Goal: Task Accomplishment & Management: Manage account settings

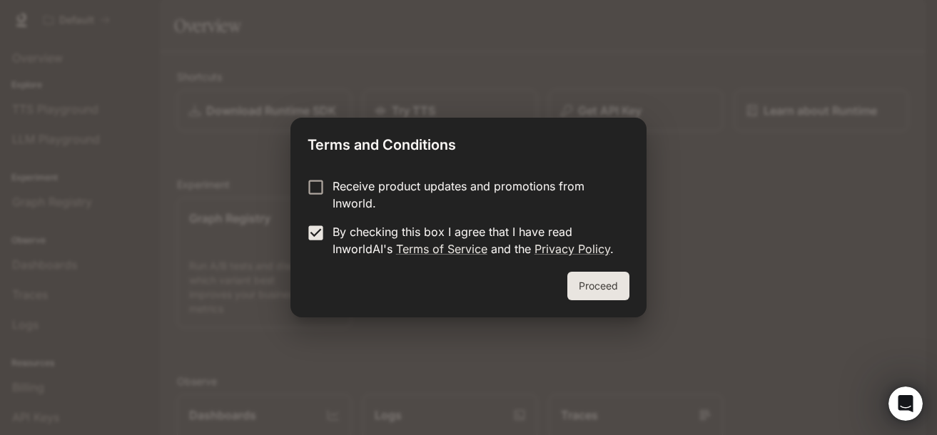
click at [606, 287] on button "Proceed" at bounding box center [598, 286] width 62 height 29
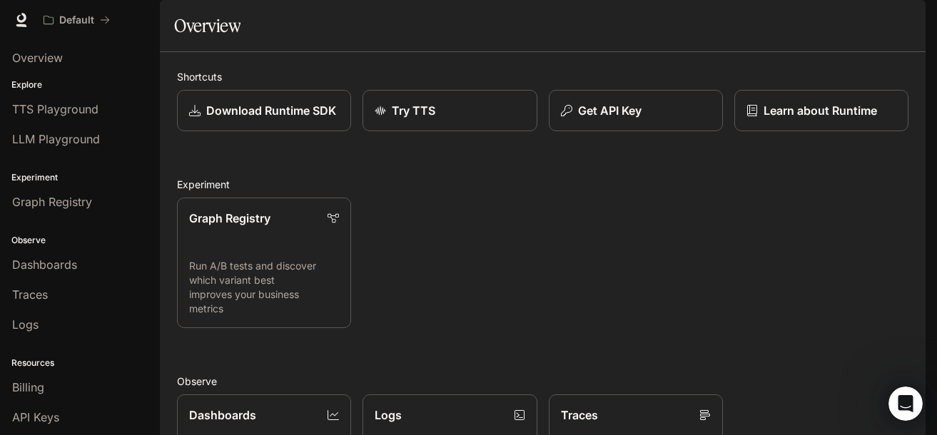
click at [912, 29] on button "button" at bounding box center [905, 20] width 29 height 29
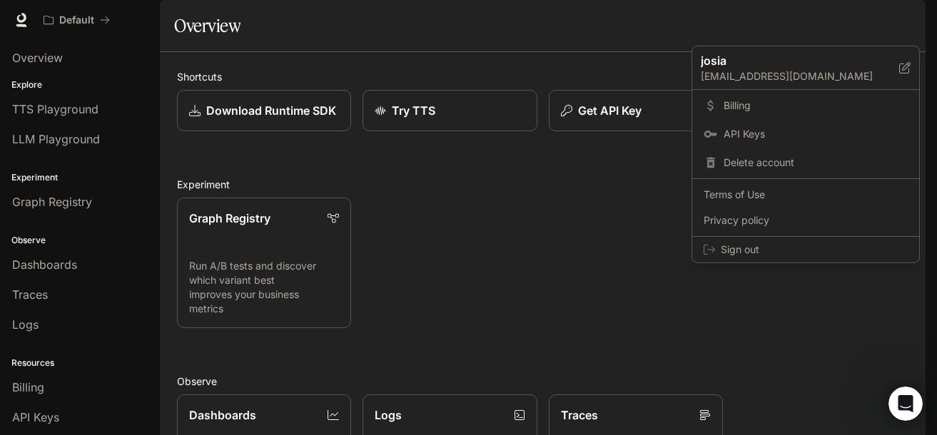
click at [912, 29] on div at bounding box center [468, 217] width 937 height 435
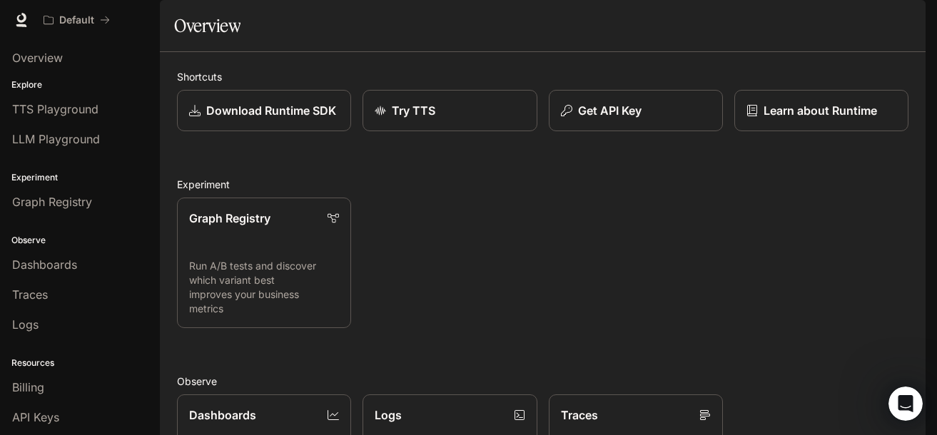
click at [907, 27] on img "button" at bounding box center [905, 20] width 20 height 20
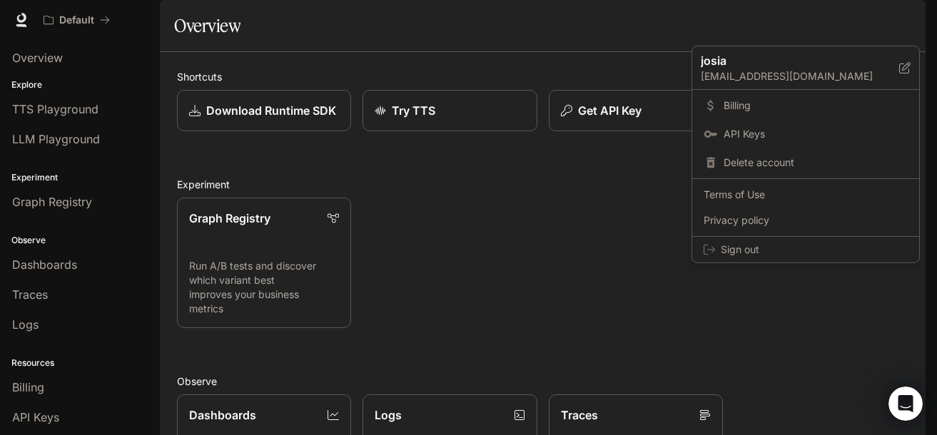
click at [907, 27] on div at bounding box center [468, 217] width 937 height 435
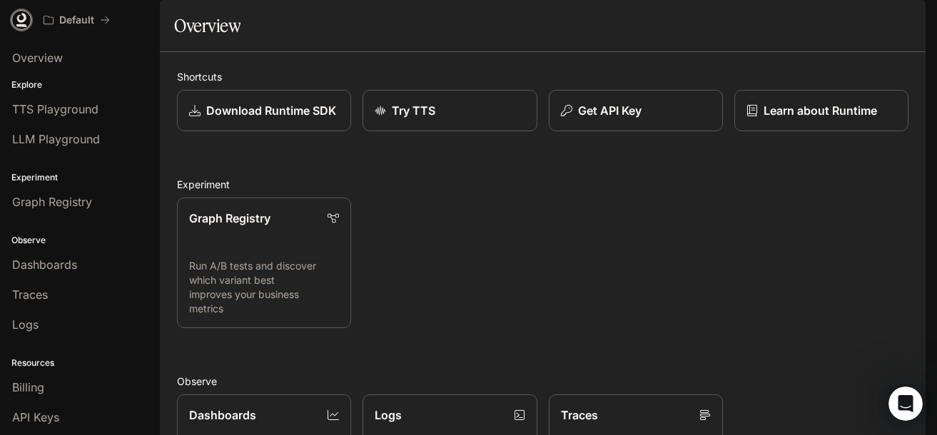
click at [19, 11] on link at bounding box center [21, 20] width 20 height 20
click at [906, 410] on icon "Open Intercom Messenger" at bounding box center [905, 403] width 19 height 19
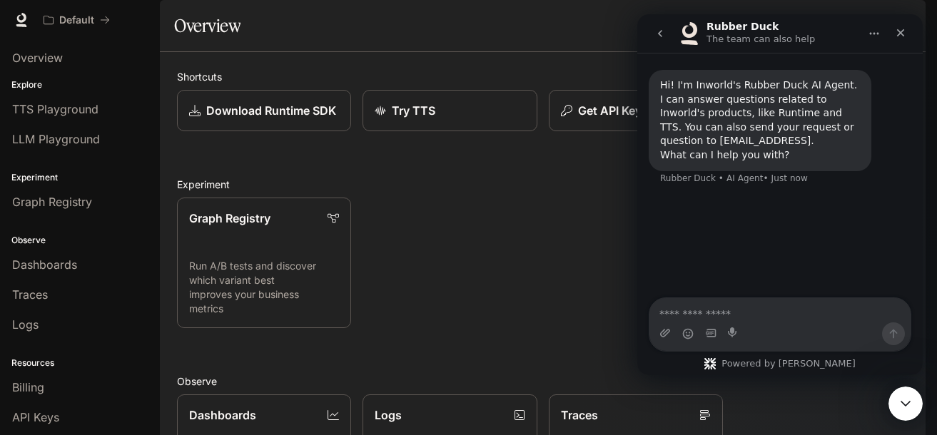
click at [906, 409] on icon "Close Intercom Messenger" at bounding box center [905, 403] width 17 height 17
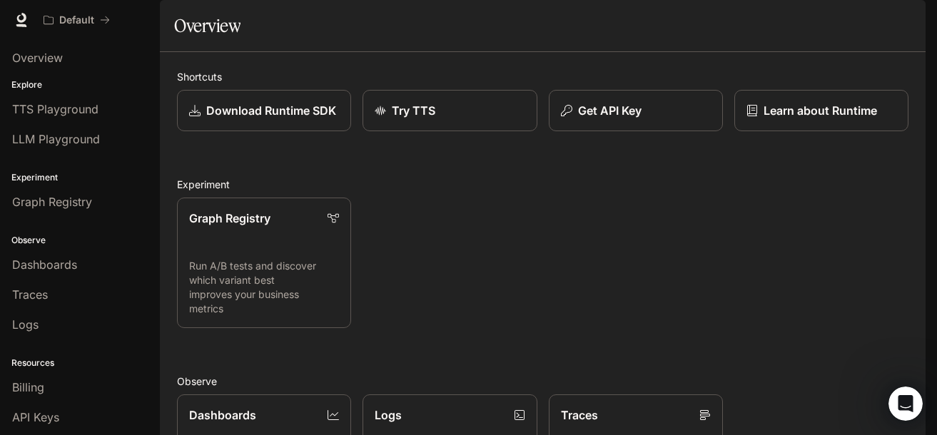
click at [780, 17] on span "Runtime" at bounding box center [770, 20] width 41 height 18
click at [766, 26] on span "Runtime" at bounding box center [770, 20] width 41 height 18
click at [765, 22] on span "Runtime" at bounding box center [770, 20] width 41 height 18
click at [860, 28] on span "Documentation" at bounding box center [839, 20] width 71 height 18
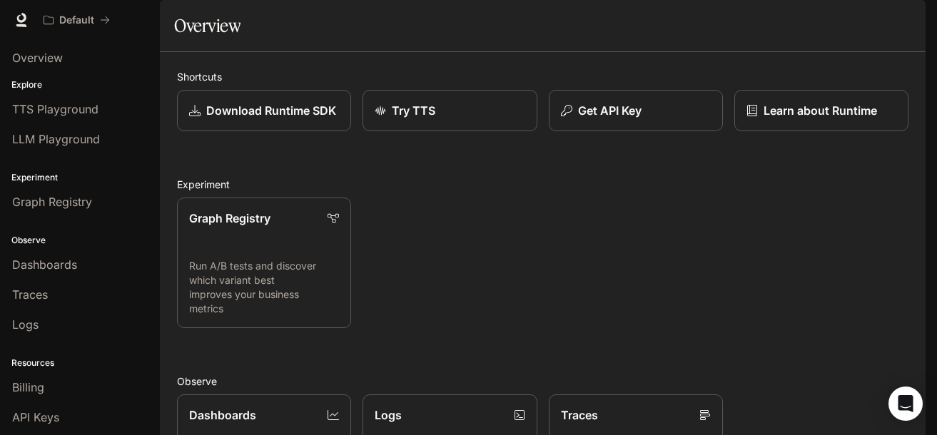
click at [770, 25] on span "Runtime" at bounding box center [770, 20] width 41 height 18
click at [767, 23] on span "Runtime" at bounding box center [770, 20] width 41 height 18
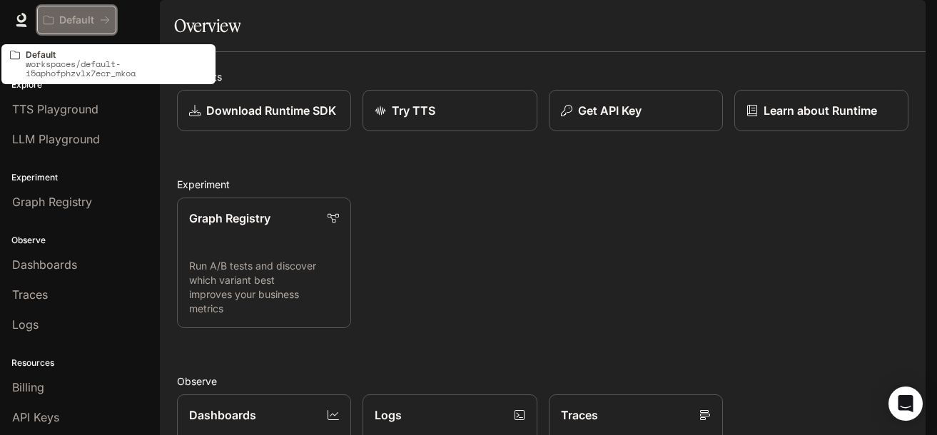
click at [68, 23] on p "Default" at bounding box center [76, 20] width 35 height 12
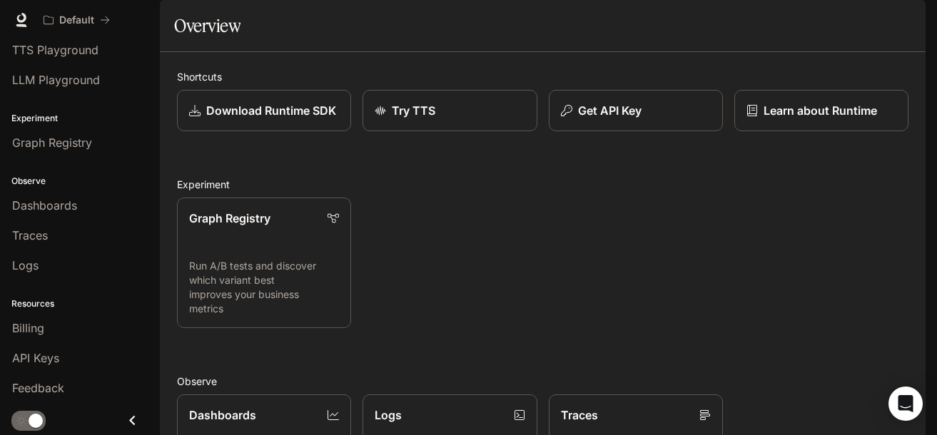
scroll to position [354, 0]
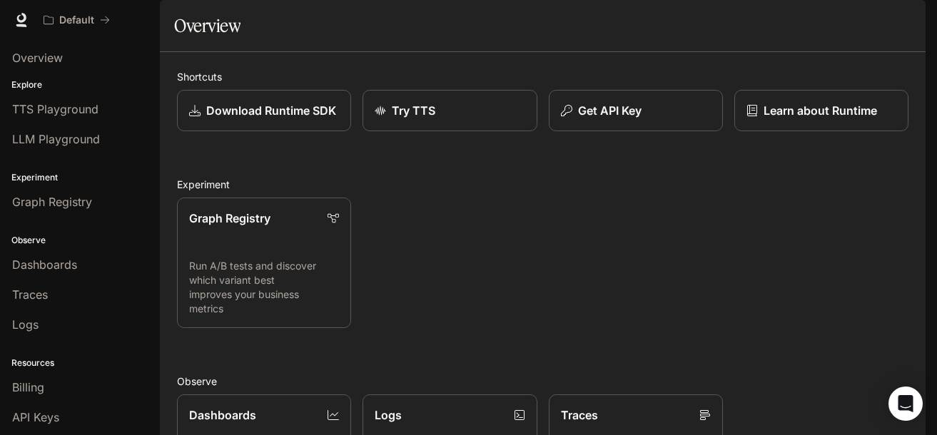
scroll to position [354, 0]
drag, startPoint x: 418, startPoint y: 237, endPoint x: 755, endPoint y: 334, distance: 350.4
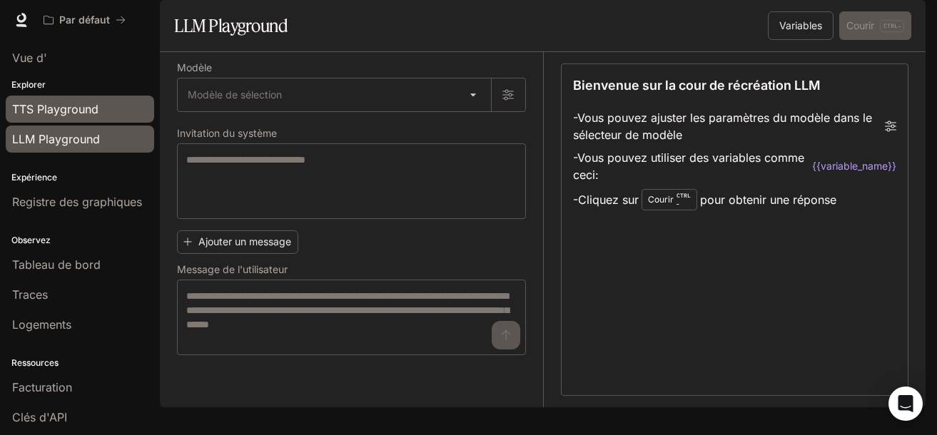
click at [53, 108] on span "TTS Playground" at bounding box center [55, 109] width 86 height 17
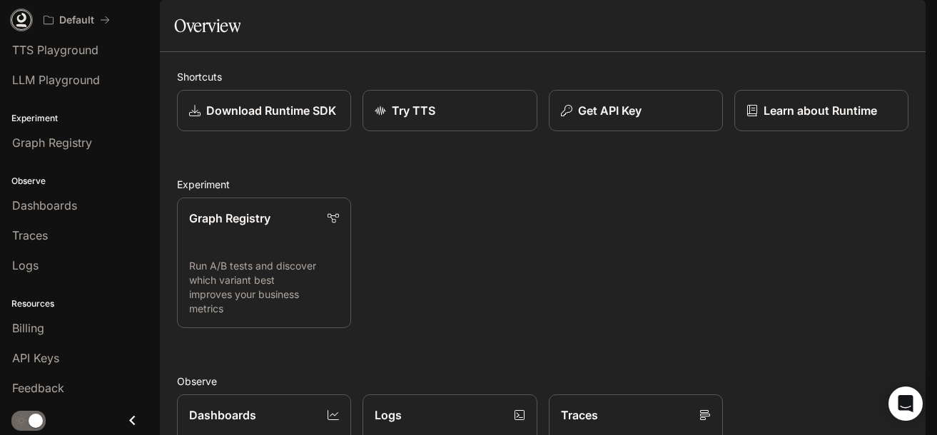
click at [17, 21] on icon at bounding box center [21, 20] width 14 height 14
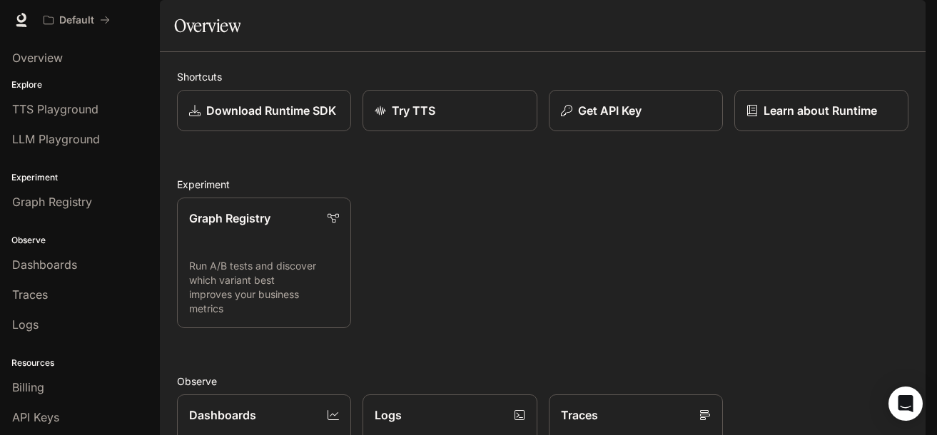
scroll to position [342, 0]
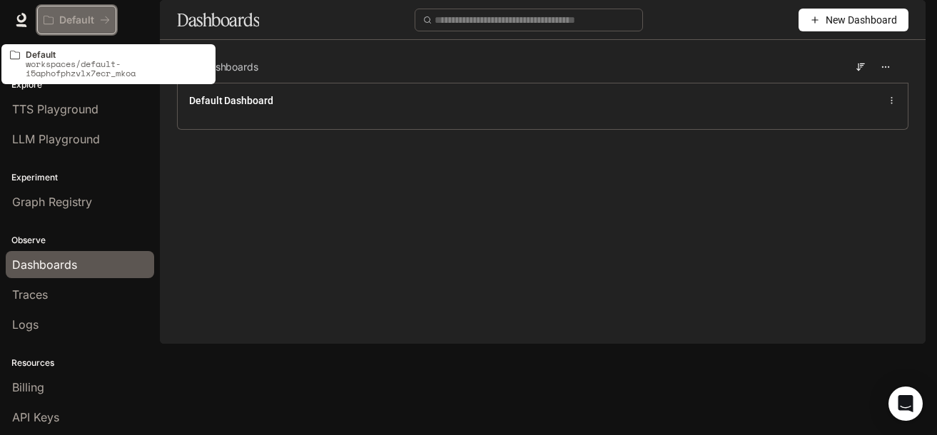
click at [74, 16] on p "Default" at bounding box center [76, 20] width 35 height 12
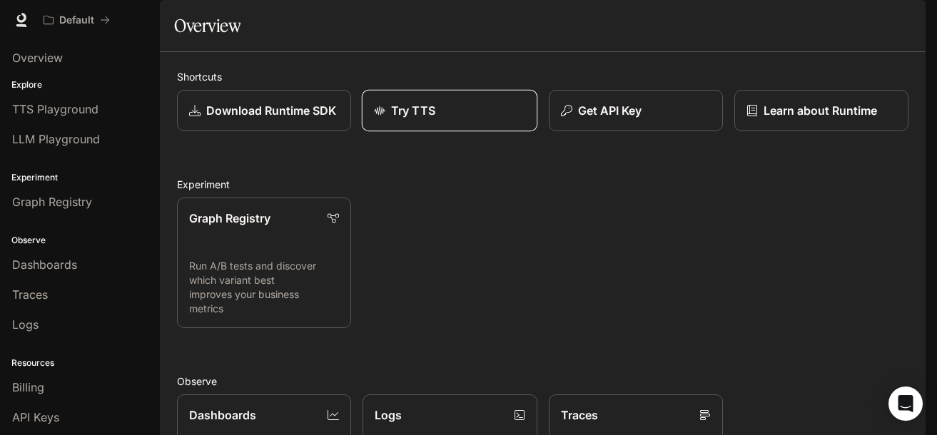
scroll to position [342, 0]
click at [914, 18] on img "button" at bounding box center [905, 20] width 20 height 20
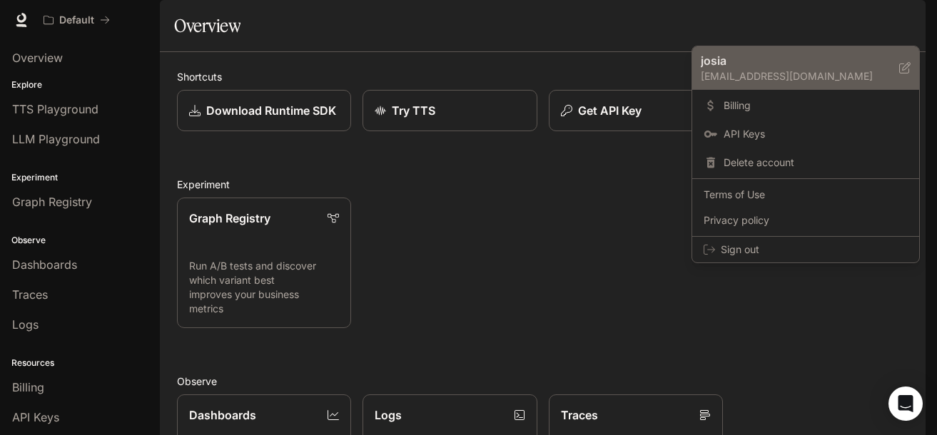
click at [902, 71] on icon at bounding box center [904, 67] width 11 height 11
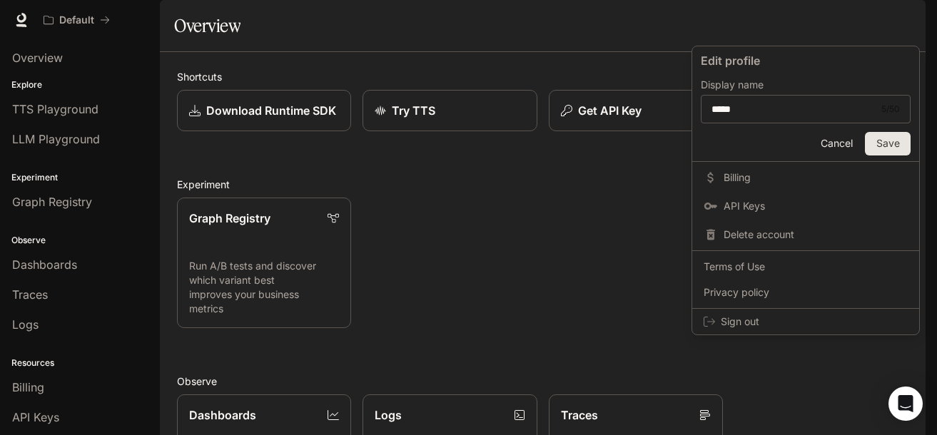
click at [670, 397] on div at bounding box center [468, 217] width 937 height 435
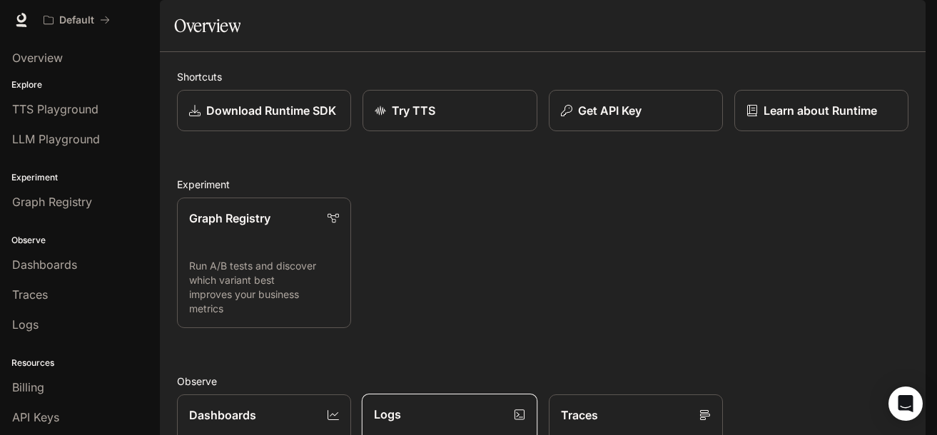
scroll to position [0, 0]
click at [913, 24] on img "button" at bounding box center [905, 20] width 20 height 20
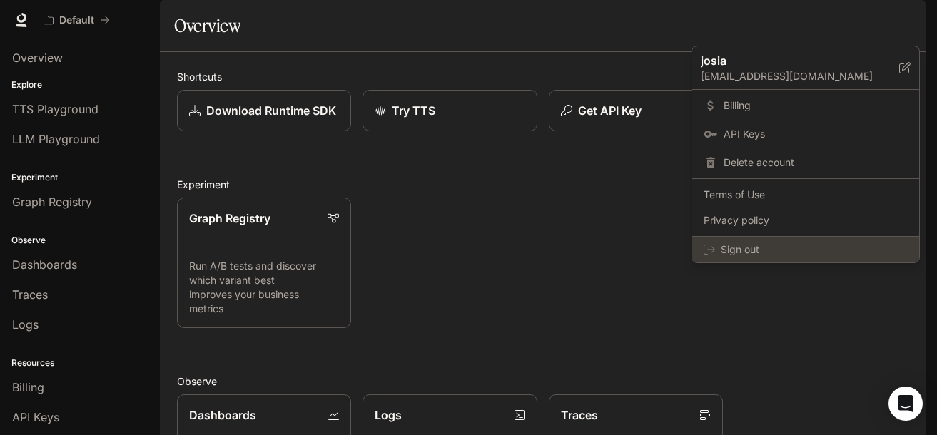
click at [792, 245] on span "Sign out" at bounding box center [813, 250] width 187 height 14
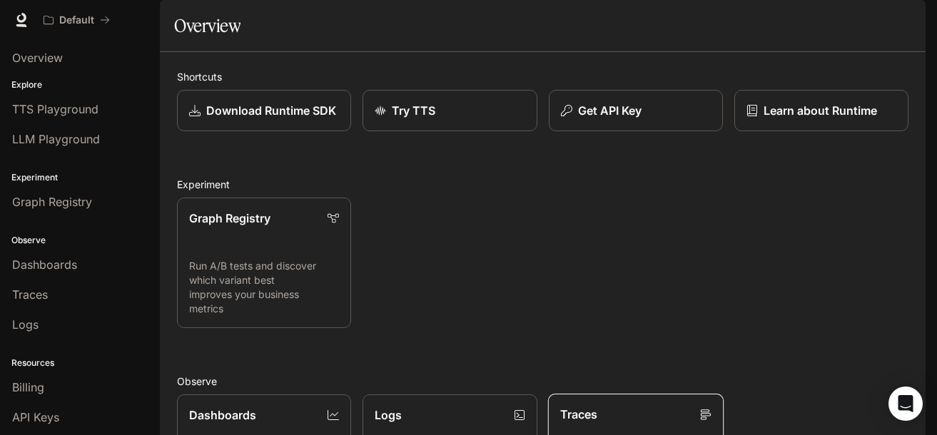
scroll to position [354, 0]
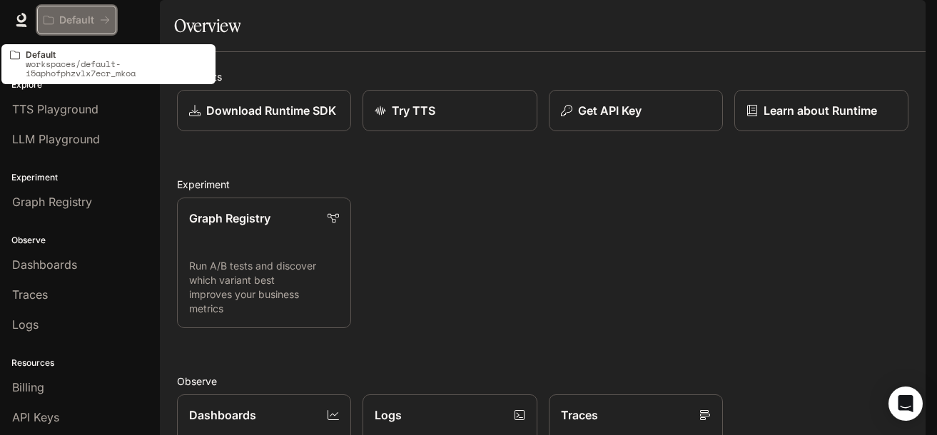
click at [113, 19] on button "Default" at bounding box center [76, 20] width 79 height 29
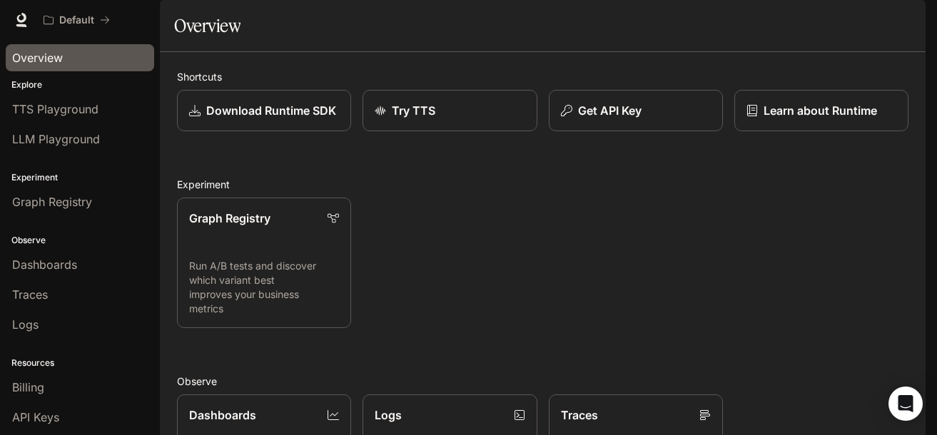
click at [45, 54] on span "Overview" at bounding box center [37, 57] width 51 height 17
click at [17, 19] on icon at bounding box center [21, 18] width 9 height 10
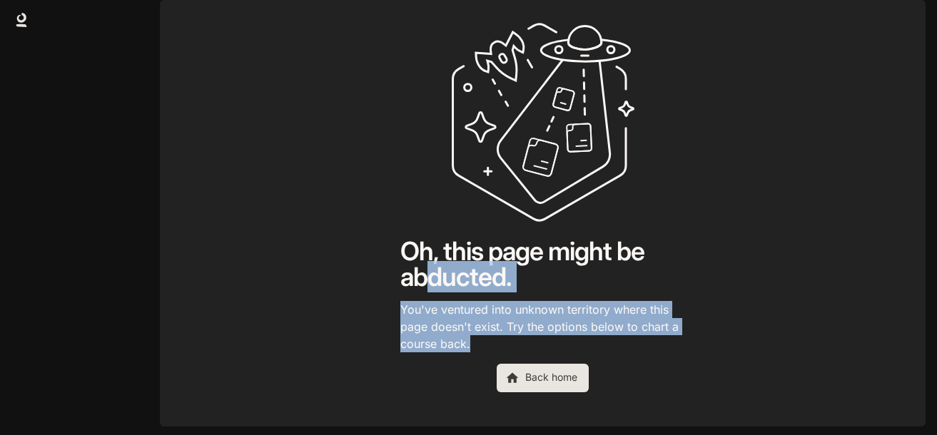
drag, startPoint x: 352, startPoint y: 155, endPoint x: 428, endPoint y: 304, distance: 166.5
click at [428, 304] on main "Oh, this page might be abducted. You've ventured into unknown territory where t…" at bounding box center [542, 213] width 765 height 427
copy div "ducted. You've ventured into unknown territory where this page doesn't exist. T…"
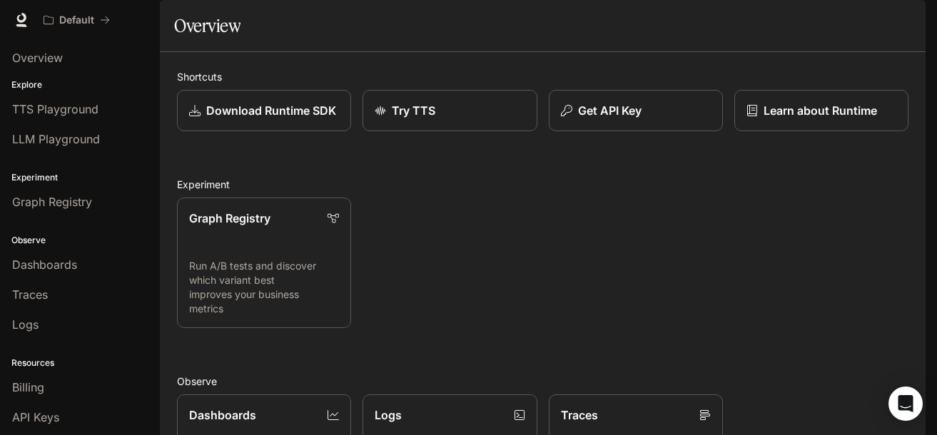
click at [896, 21] on img "button" at bounding box center [905, 20] width 20 height 20
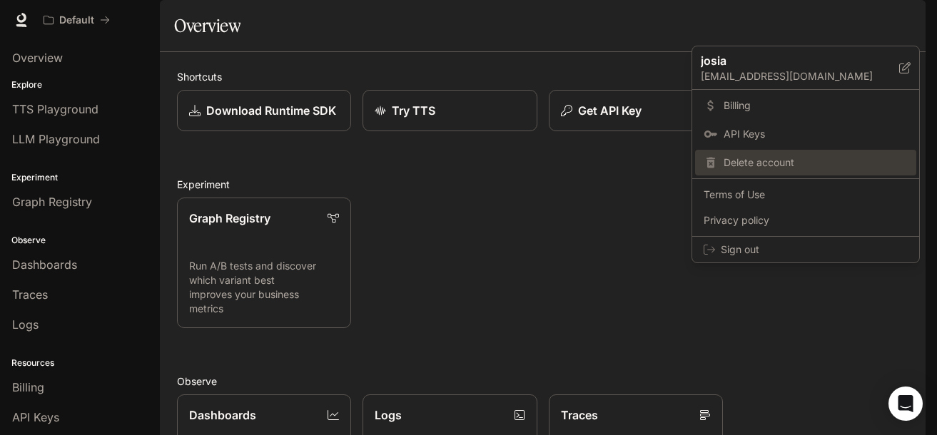
click at [775, 170] on div "Delete account" at bounding box center [805, 163] width 221 height 26
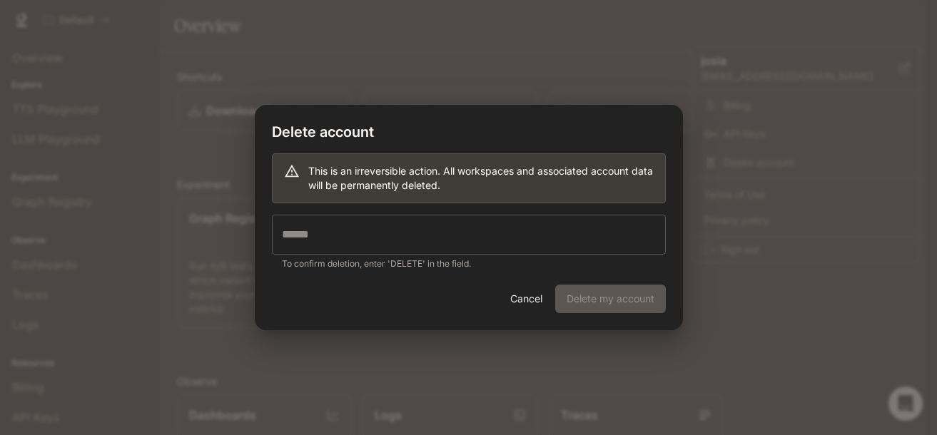
click at [345, 245] on input "text" at bounding box center [469, 235] width 394 height 40
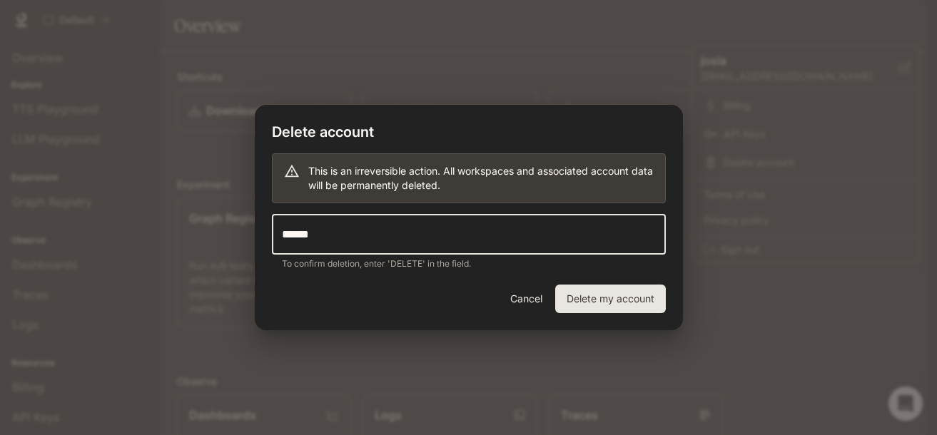
type input "******"
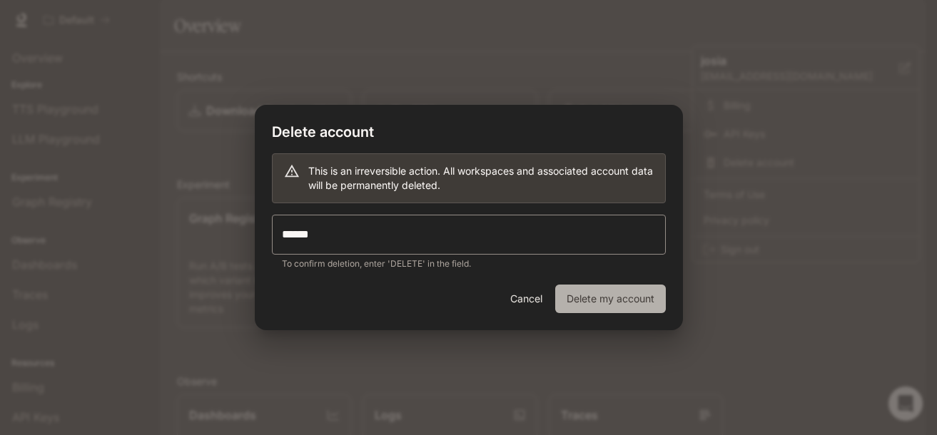
click at [614, 302] on button "Delete my account" at bounding box center [610, 299] width 111 height 29
